Goal: Transaction & Acquisition: Purchase product/service

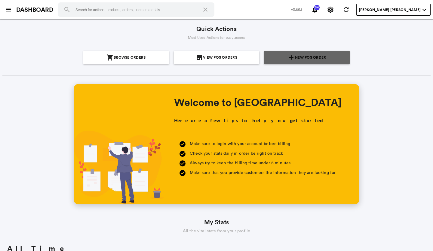
scroll to position [108, 207]
click at [300, 56] on span "New POS Order" at bounding box center [310, 57] width 31 height 13
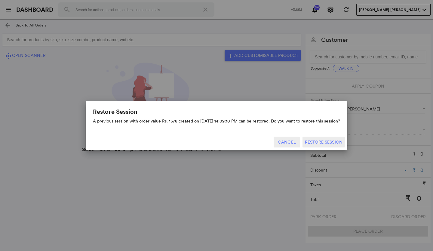
click at [288, 138] on button "Cancel" at bounding box center [286, 141] width 26 height 11
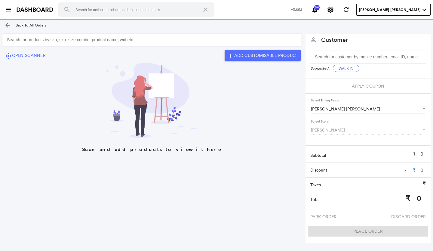
click at [19, 40] on input "Search for products by sku, sku_size combo, product name, wid etc." at bounding box center [151, 40] width 298 height 12
type input "ADRSEP0113S"
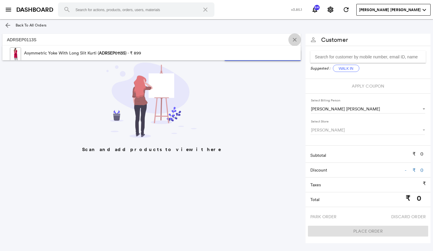
click at [296, 38] on button "Clear Input" at bounding box center [294, 39] width 9 height 9
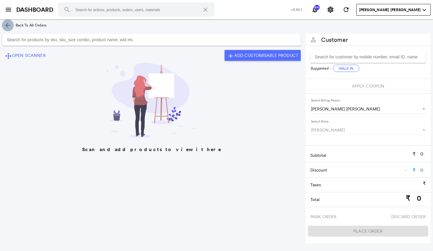
click at [9, 23] on md-icon "arrow_back" at bounding box center [7, 25] width 7 height 7
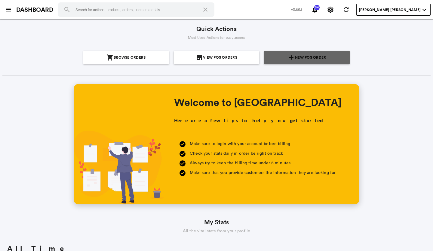
scroll to position [108, 207]
click at [315, 54] on span "New POS Order" at bounding box center [310, 57] width 31 height 13
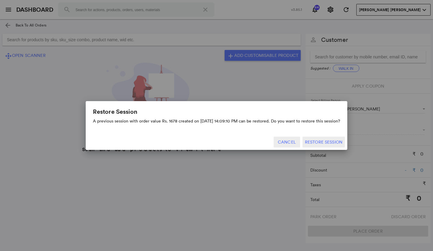
click at [292, 140] on button "Cancel" at bounding box center [286, 141] width 26 height 11
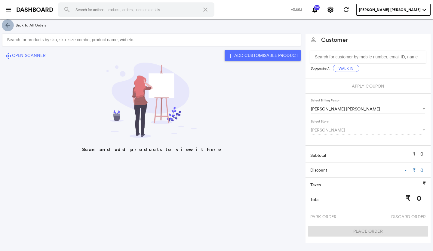
click at [7, 24] on md-icon "arrow_back" at bounding box center [7, 25] width 7 height 7
